Goal: Go to known website: Go to known website

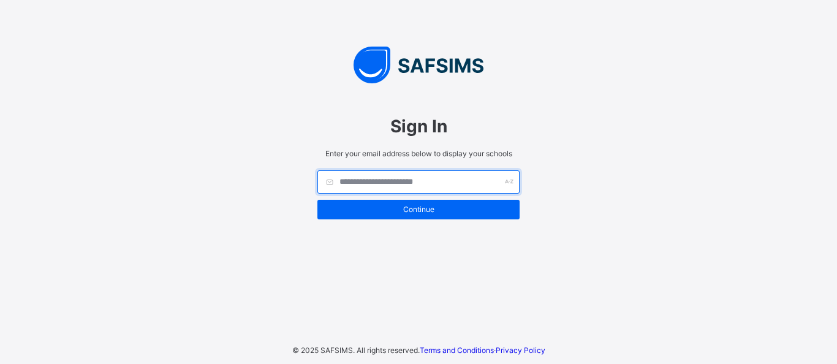
click at [449, 187] on input "text" at bounding box center [418, 181] width 202 height 23
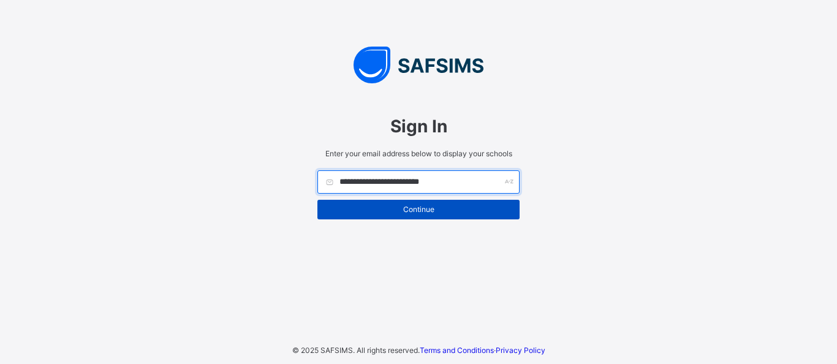
type input "**********"
click at [439, 211] on span "Continue" at bounding box center [419, 209] width 184 height 9
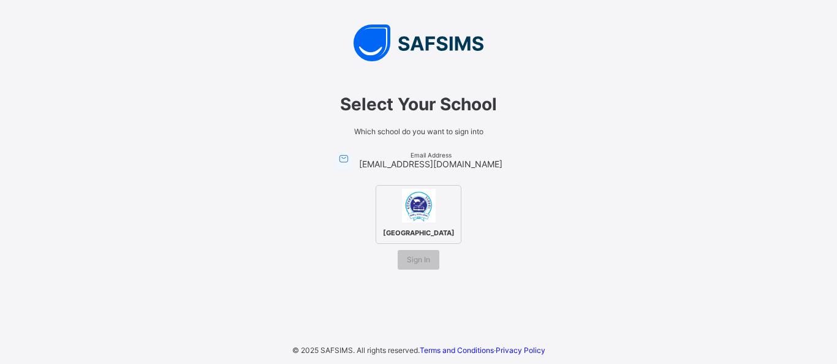
click at [426, 218] on img at bounding box center [419, 206] width 34 height 34
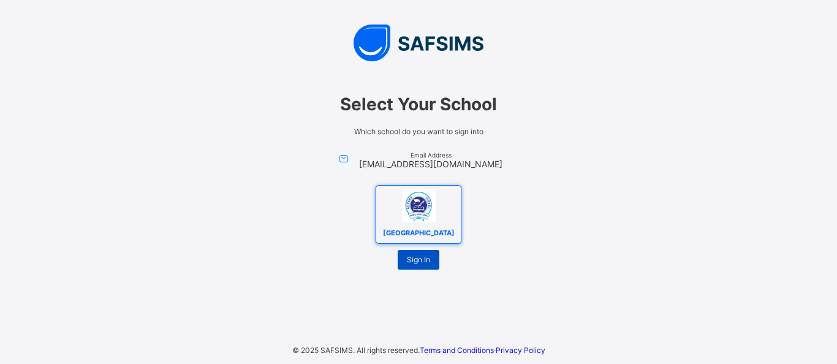
click at [427, 259] on span "Sign In" at bounding box center [418, 259] width 23 height 9
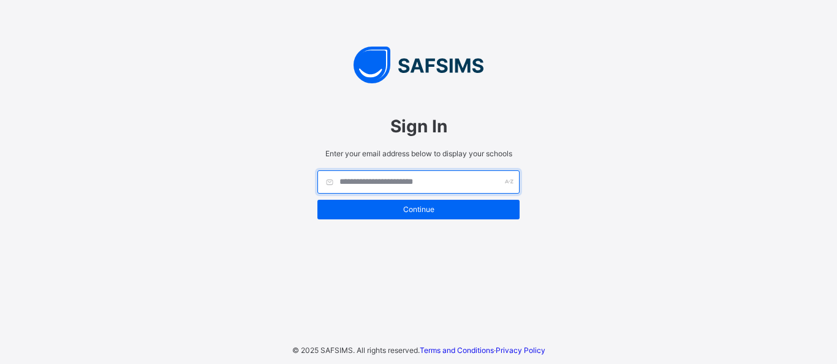
click at [398, 184] on input "text" at bounding box center [418, 181] width 202 height 23
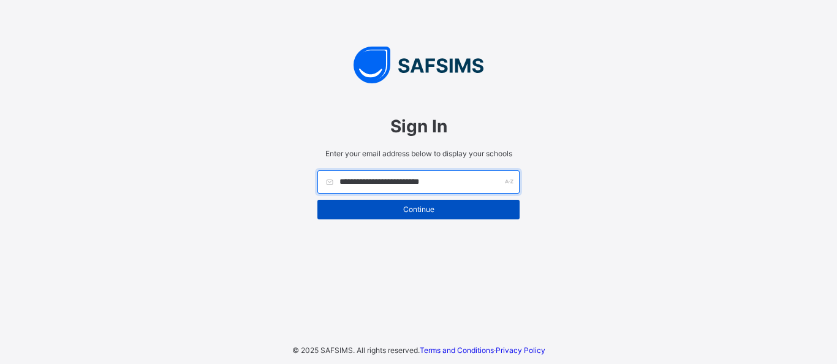
type input "**********"
click at [449, 212] on span "Continue" at bounding box center [419, 209] width 184 height 9
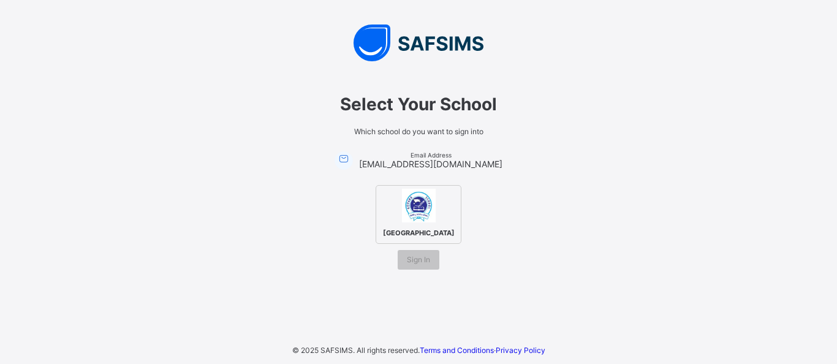
click at [420, 218] on img at bounding box center [419, 206] width 34 height 34
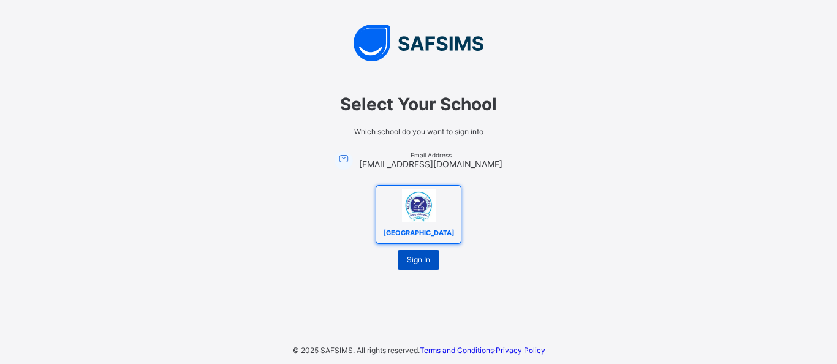
click at [418, 262] on span "Sign In" at bounding box center [418, 259] width 23 height 9
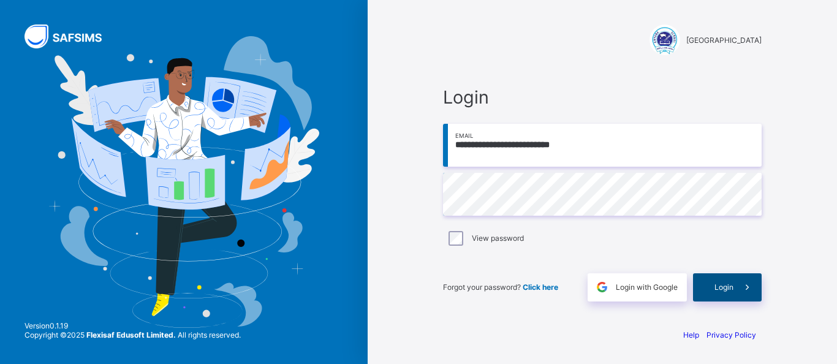
click at [721, 286] on span "Login" at bounding box center [723, 286] width 19 height 9
